Goal: Complete application form

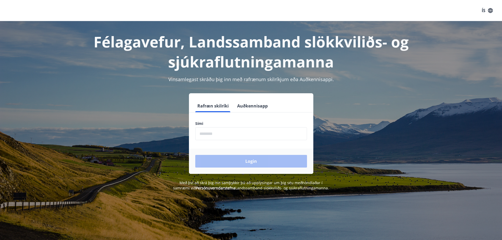
click at [239, 139] on input "phone" at bounding box center [251, 133] width 112 height 13
type input "********"
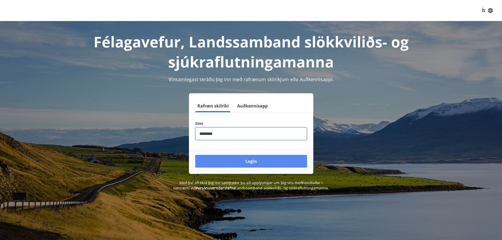
click at [254, 160] on button "Login" at bounding box center [251, 161] width 112 height 13
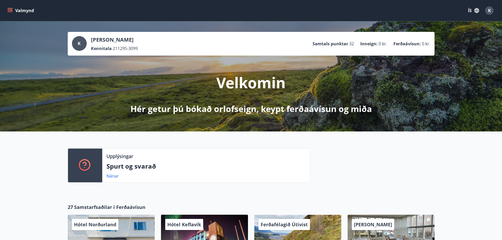
drag, startPoint x: 435, startPoint y: 142, endPoint x: 438, endPoint y: 99, distance: 43.9
click at [490, 7] on div "K" at bounding box center [489, 10] width 8 height 8
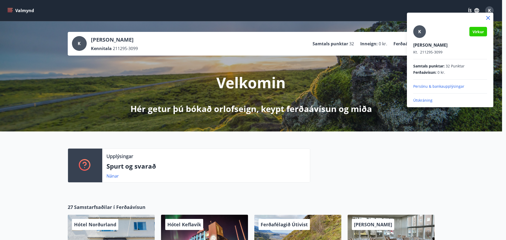
click at [446, 165] on div at bounding box center [253, 120] width 506 height 240
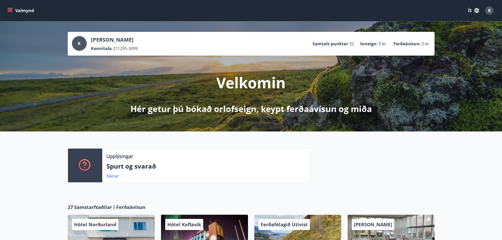
click at [16, 13] on button "Valmynd" at bounding box center [21, 10] width 30 height 9
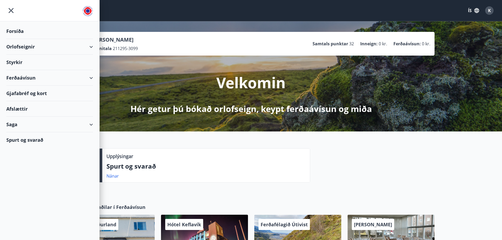
click at [11, 61] on div "Styrkir" at bounding box center [49, 63] width 87 height 16
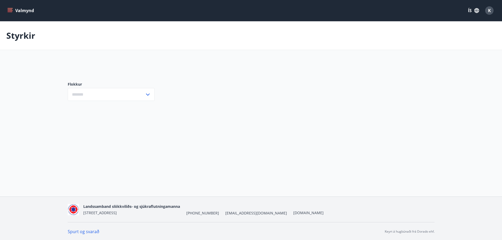
type input "***"
click at [110, 96] on input "***" at bounding box center [106, 94] width 77 height 13
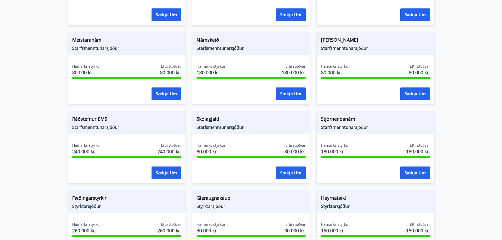
scroll to position [158, 0]
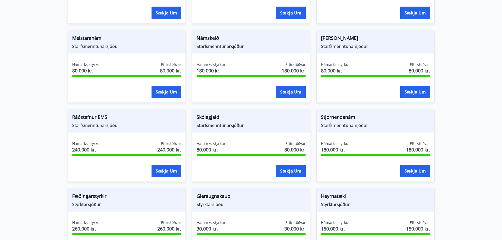
drag, startPoint x: 0, startPoint y: 9, endPoint x: 1, endPoint y: -20, distance: 29.6
drag, startPoint x: 1, startPoint y: -20, endPoint x: 58, endPoint y: 190, distance: 217.7
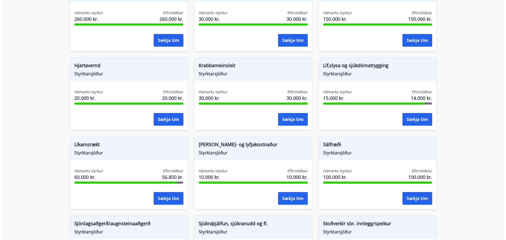
scroll to position [369, 0]
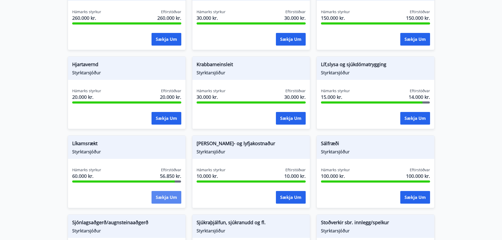
click at [172, 196] on button "Sækja um" at bounding box center [167, 197] width 30 height 13
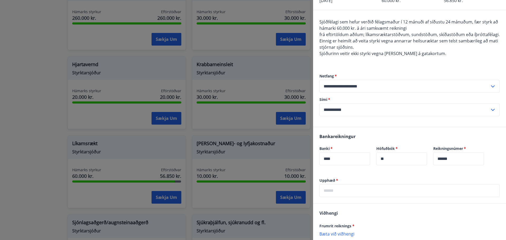
scroll to position [53, 0]
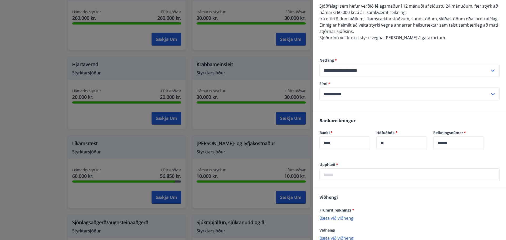
click at [349, 179] on input "text" at bounding box center [410, 174] width 180 height 13
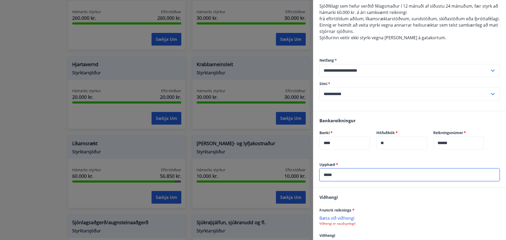
type input "*****"
click at [339, 221] on p "Bæta við viðhengi" at bounding box center [410, 217] width 180 height 5
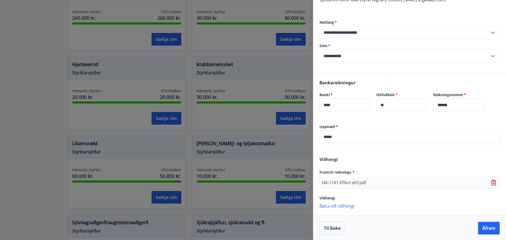
scroll to position [98, 0]
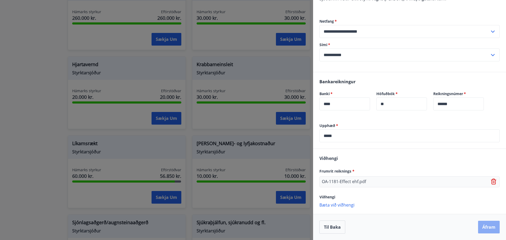
click at [481, 228] on button "Áfram" at bounding box center [489, 227] width 22 height 13
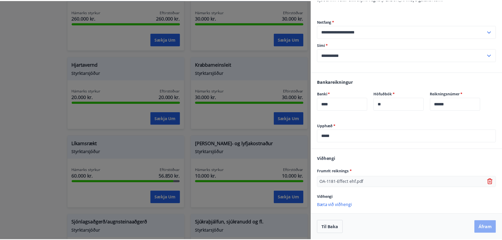
scroll to position [0, 0]
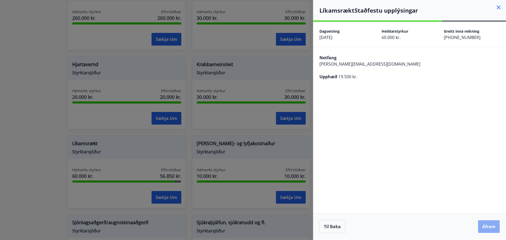
click at [485, 225] on button "Áfram" at bounding box center [489, 226] width 22 height 13
drag, startPoint x: 497, startPoint y: 27, endPoint x: 497, endPoint y: 24, distance: 3.2
click at [497, 27] on icon "Close" at bounding box center [495, 26] width 6 height 6
click at [499, 6] on icon at bounding box center [499, 7] width 6 height 6
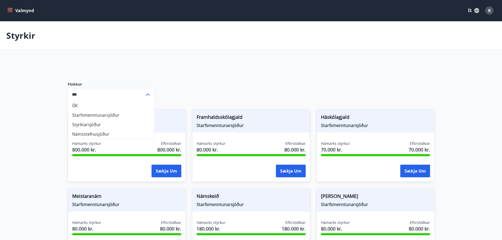
drag, startPoint x: 464, startPoint y: 167, endPoint x: 450, endPoint y: 55, distance: 113.7
